Goal: Task Accomplishment & Management: Complete application form

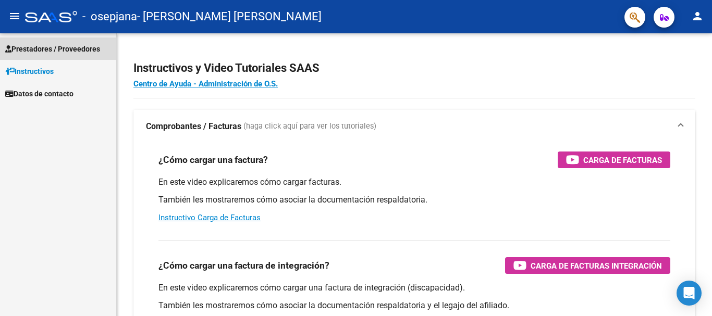
click at [52, 44] on span "Prestadores / Proveedores" at bounding box center [52, 48] width 95 height 11
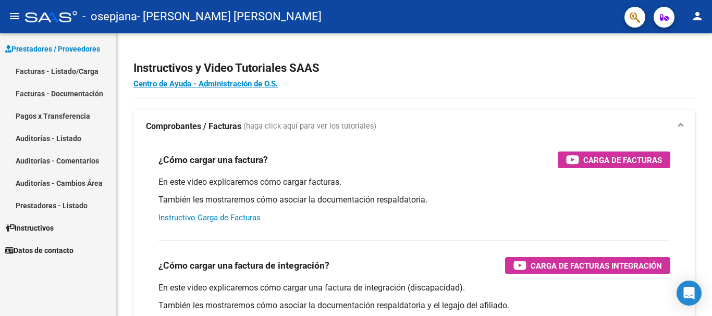
click at [68, 77] on link "Facturas - Listado/Carga" at bounding box center [58, 71] width 116 height 22
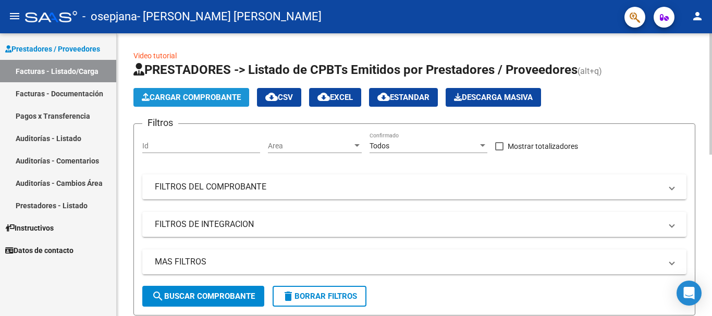
click at [182, 92] on button "Cargar Comprobante" at bounding box center [191, 97] width 116 height 19
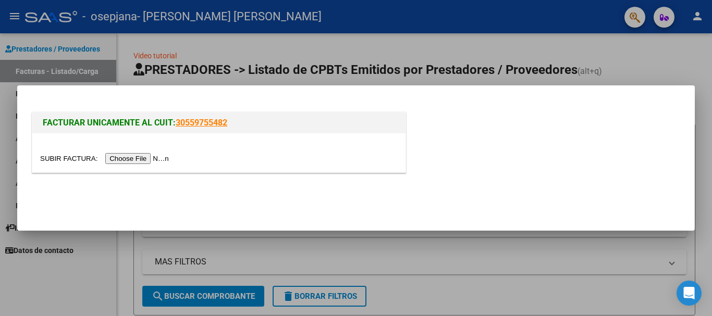
click at [158, 160] on input "file" at bounding box center [106, 158] width 132 height 11
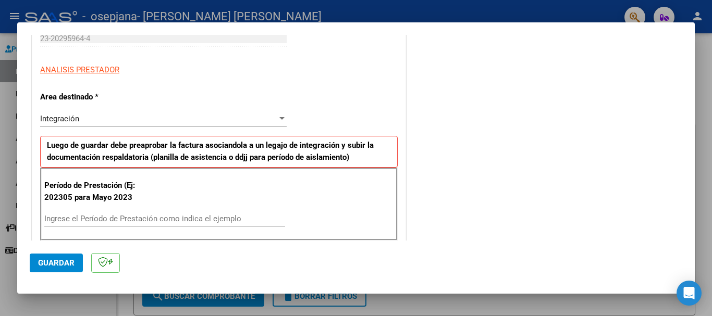
scroll to position [170, 0]
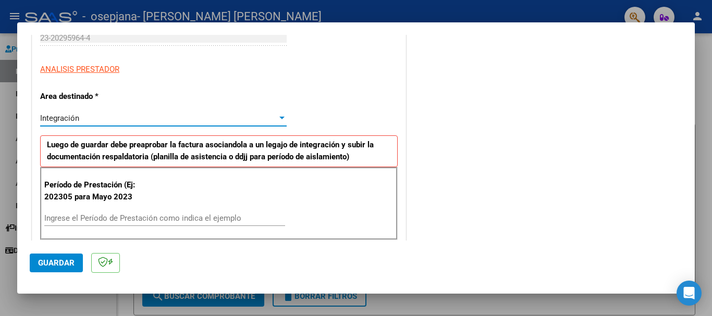
click at [204, 122] on div "Integración" at bounding box center [158, 118] width 237 height 9
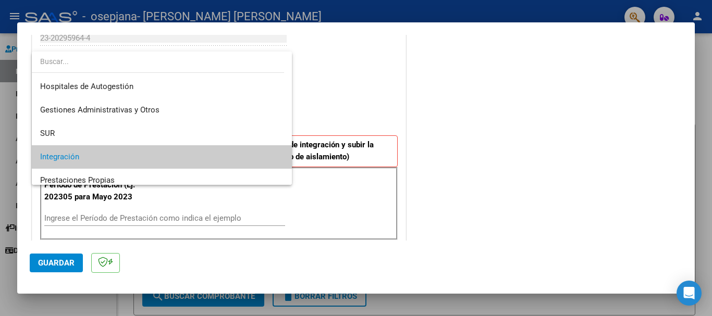
scroll to position [39, 0]
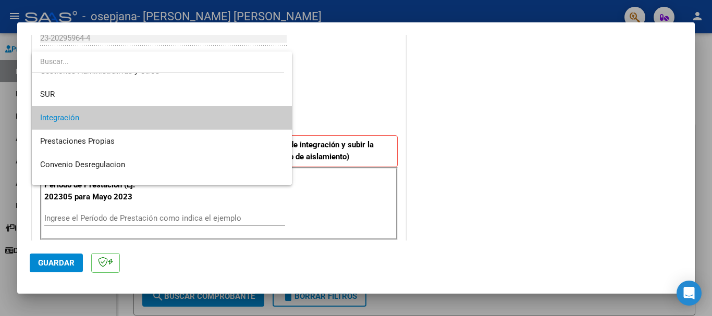
click at [323, 112] on div at bounding box center [356, 158] width 712 height 316
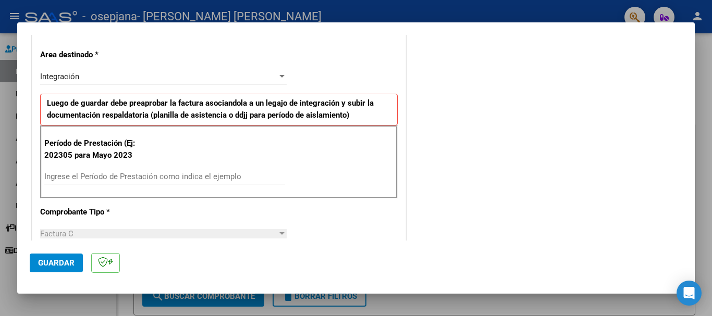
scroll to position [213, 0]
click at [163, 179] on input "Ingrese el Período de Prestación como indica el ejemplo" at bounding box center [164, 175] width 241 height 9
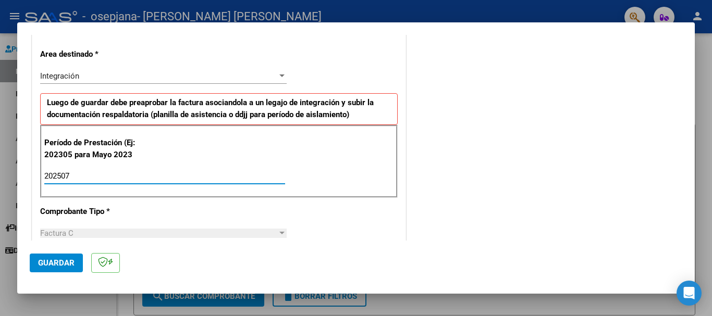
type input "202507"
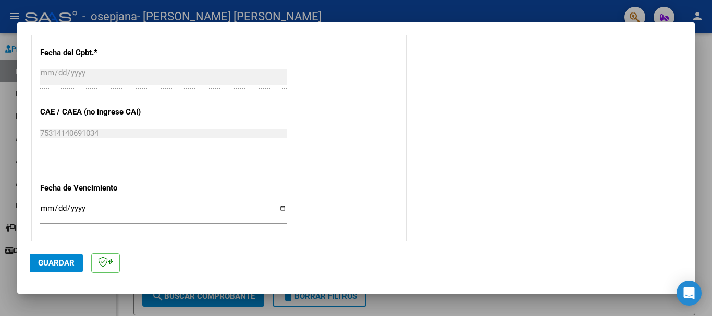
scroll to position [583, 0]
click at [277, 206] on input "Ingresar la fecha" at bounding box center [163, 212] width 246 height 17
type input "[DATE]"
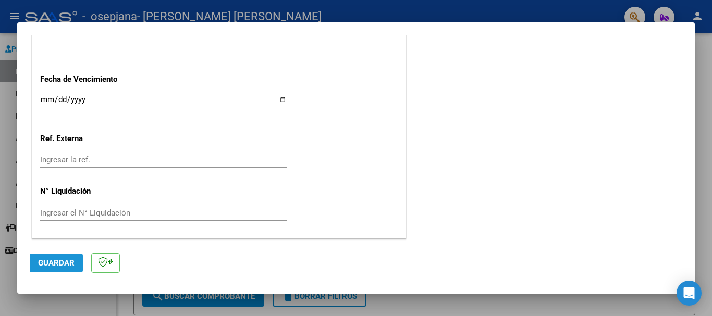
click at [61, 257] on button "Guardar" at bounding box center [56, 263] width 53 height 19
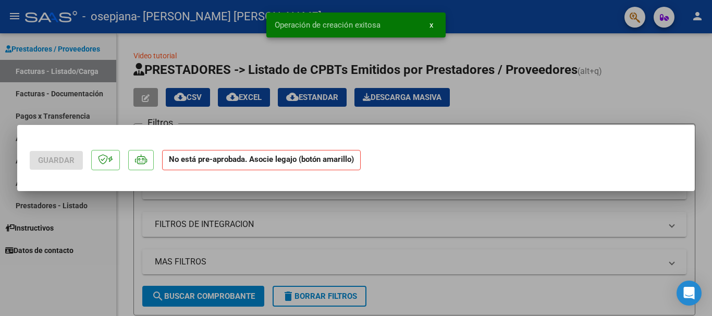
scroll to position [0, 0]
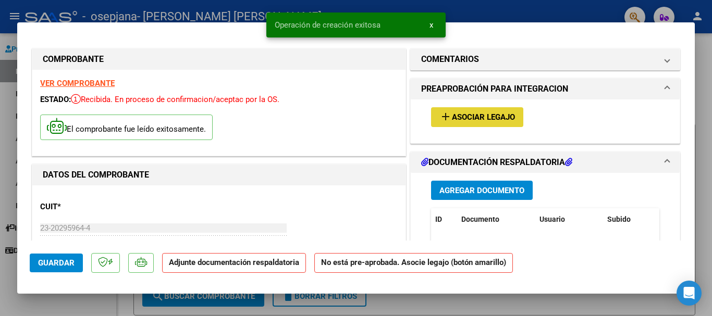
click at [514, 114] on button "add Asociar Legajo" at bounding box center [477, 116] width 92 height 19
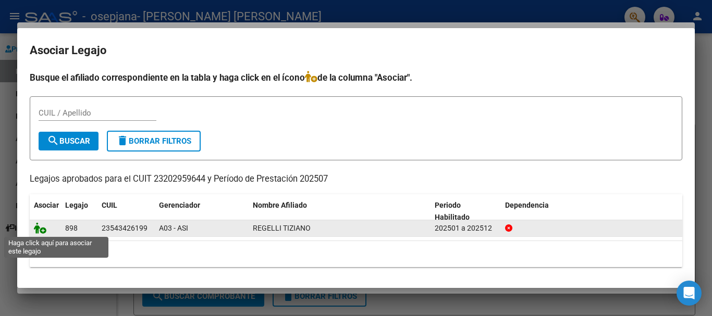
click at [44, 228] on icon at bounding box center [40, 227] width 13 height 11
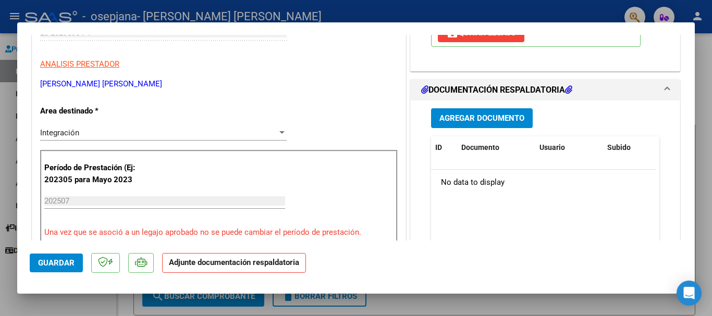
scroll to position [196, 0]
click at [477, 120] on span "Agregar Documento" at bounding box center [481, 118] width 85 height 9
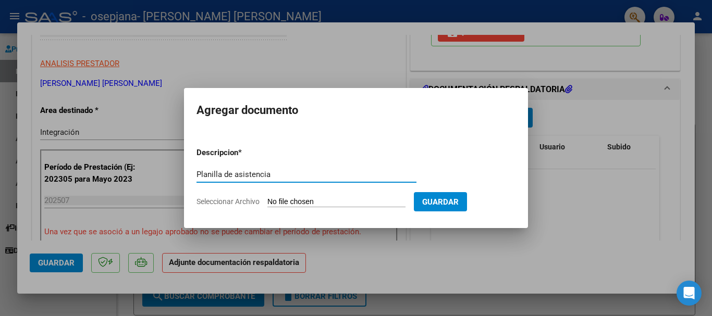
type input "Planilla de asistencia"
click at [322, 203] on input "Seleccionar Archivo" at bounding box center [336, 202] width 138 height 10
type input "C:\fakepath\Regelli [DATE].pdf"
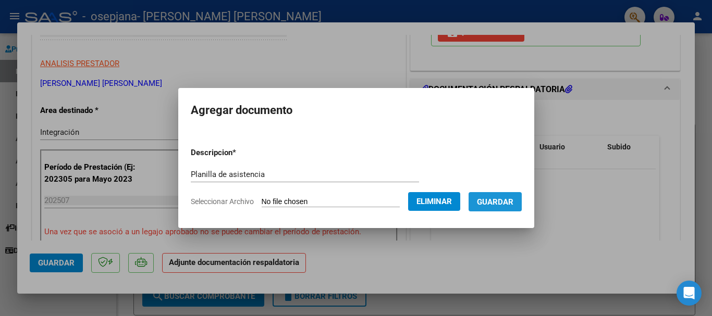
click at [497, 194] on button "Guardar" at bounding box center [494, 201] width 53 height 19
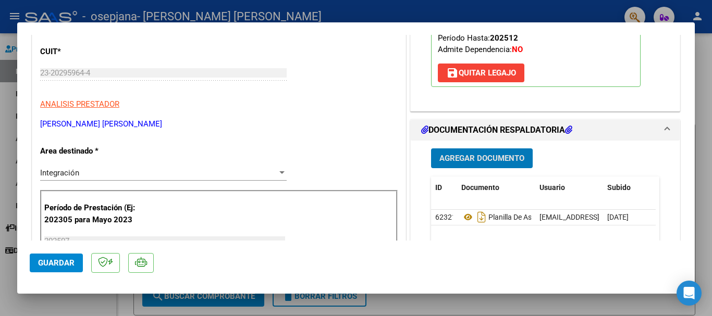
scroll to position [192, 0]
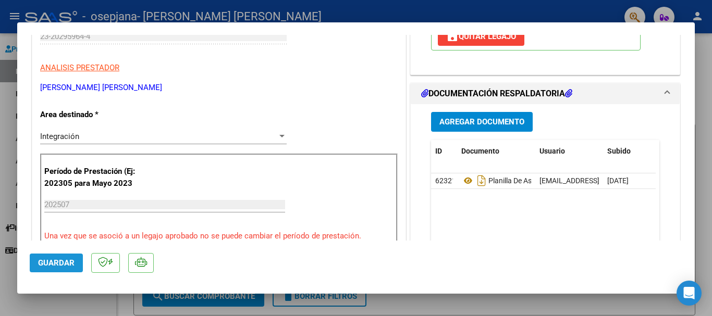
click at [61, 258] on span "Guardar" at bounding box center [56, 262] width 36 height 9
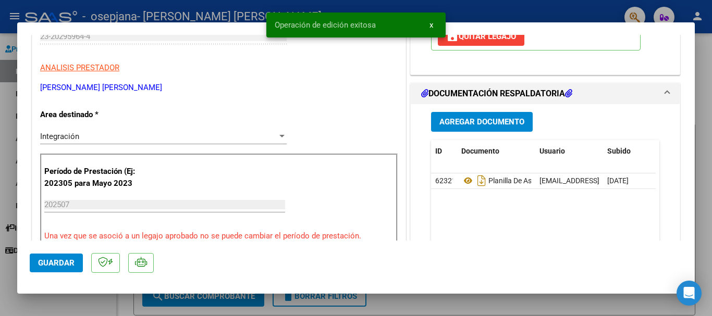
scroll to position [0, 0]
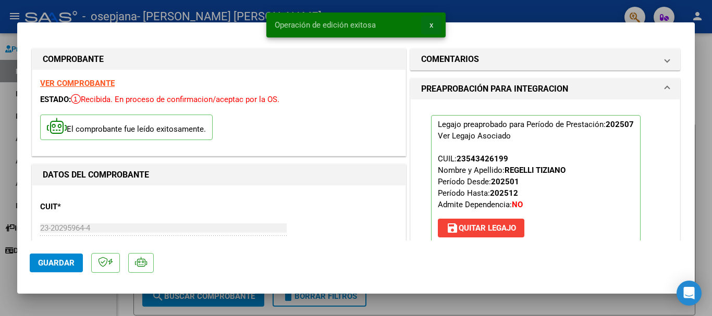
click at [432, 29] on span "x" at bounding box center [431, 24] width 4 height 9
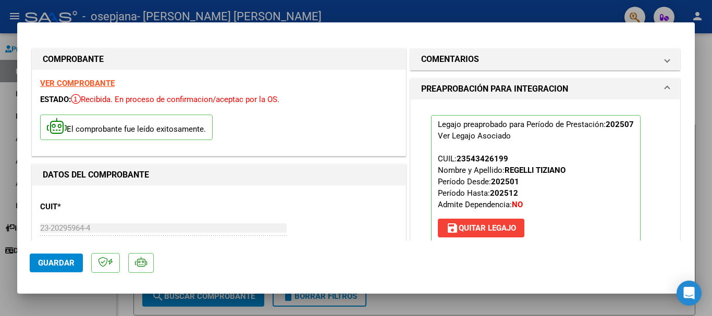
click at [711, 116] on div at bounding box center [356, 158] width 712 height 316
